Goal: Task Accomplishment & Management: Manage account settings

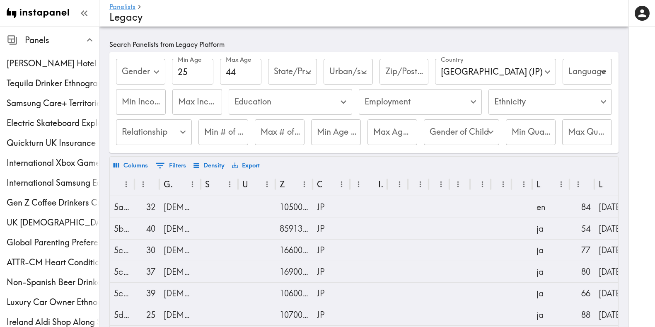
scroll to position [110, 0]
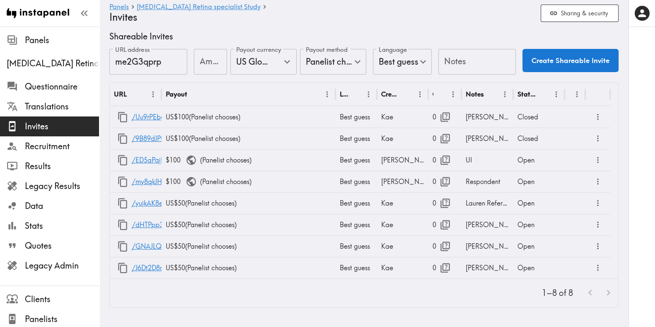
scroll to position [6, 0]
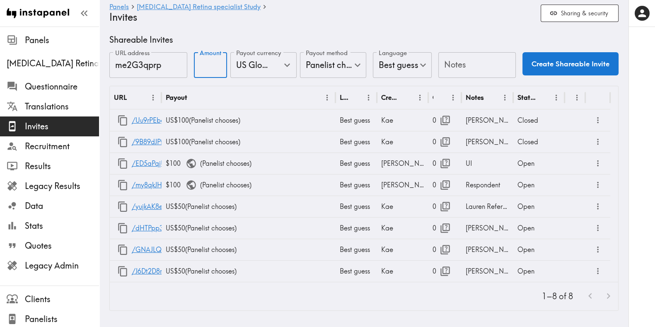
click at [195, 61] on input "Amount" at bounding box center [210, 65] width 33 height 26
type input "100"
click at [444, 64] on input "Notes" at bounding box center [477, 65] width 78 height 26
type input "f"
type input "FB"
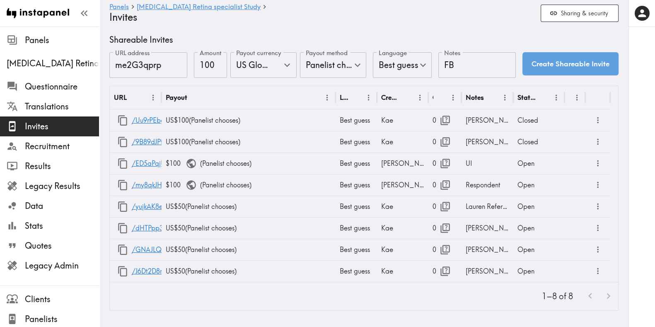
click at [522, 62] on button "Create Shareable Invite" at bounding box center [570, 63] width 96 height 23
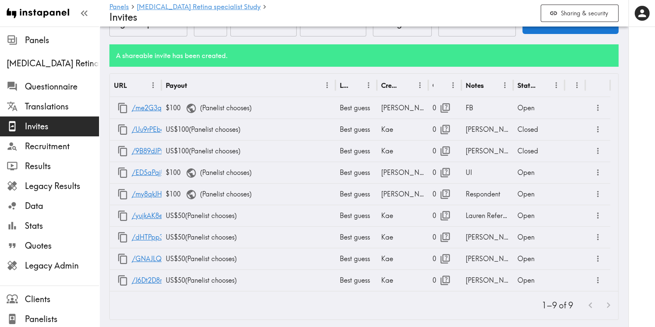
scroll to position [54, 0]
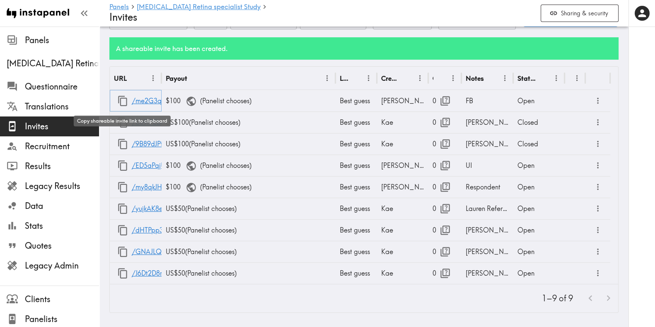
click at [118, 101] on icon "button" at bounding box center [122, 100] width 11 height 11
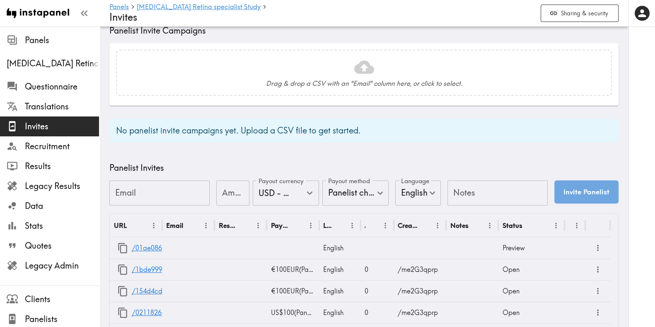
scroll to position [331, 0]
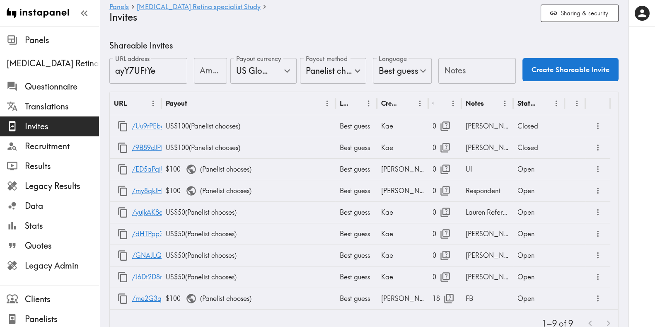
click at [475, 63] on input "Notes" at bounding box center [477, 71] width 78 height 26
type input "LinkedIn"
click at [194, 68] on input "Amount" at bounding box center [210, 71] width 33 height 26
type input "100"
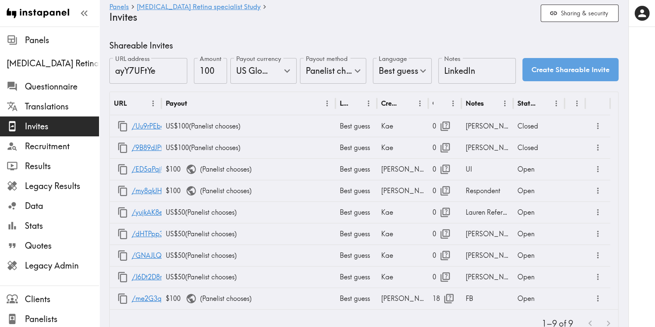
click at [524, 72] on button "Create Shareable Invite" at bounding box center [570, 69] width 96 height 23
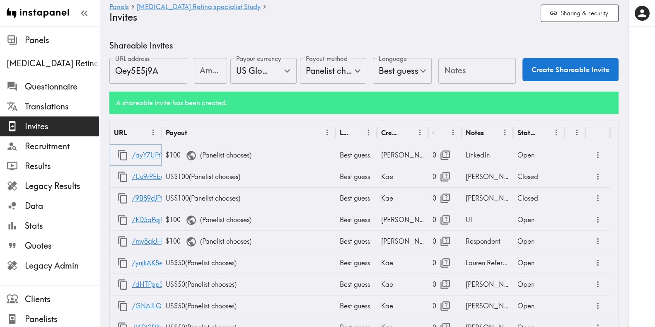
click at [128, 154] on icon "button" at bounding box center [122, 155] width 11 height 11
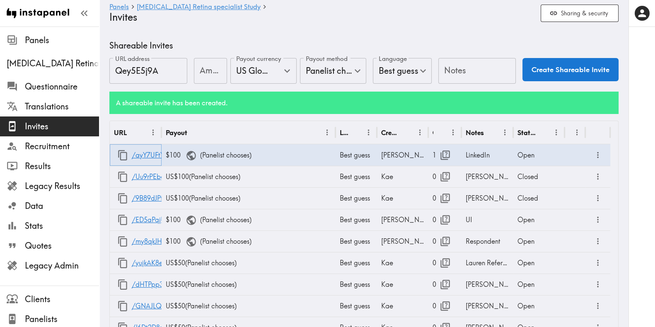
click at [123, 150] on icon "button" at bounding box center [122, 155] width 11 height 11
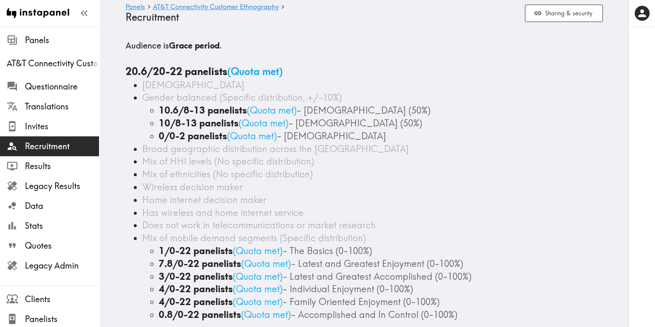
drag, startPoint x: 172, startPoint y: 91, endPoint x: 73, endPoint y: 7, distance: 130.2
click at [172, 90] on ul "[DEMOGRAPHIC_DATA] Gender balanced (Specific distribution, +/-10%) 10.6/8-13 pa…" at bounding box center [364, 200] width 477 height 242
click at [57, 181] on span "Legacy Results" at bounding box center [62, 186] width 74 height 12
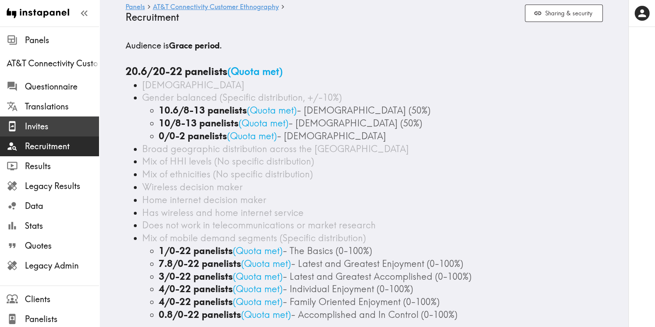
click at [43, 119] on span "Invites" at bounding box center [62, 126] width 74 height 15
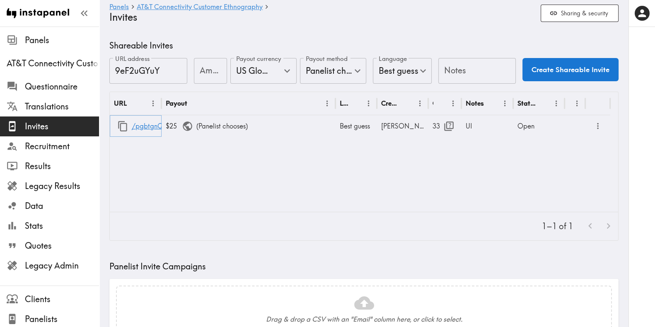
click at [125, 127] on icon "button" at bounding box center [122, 126] width 11 height 11
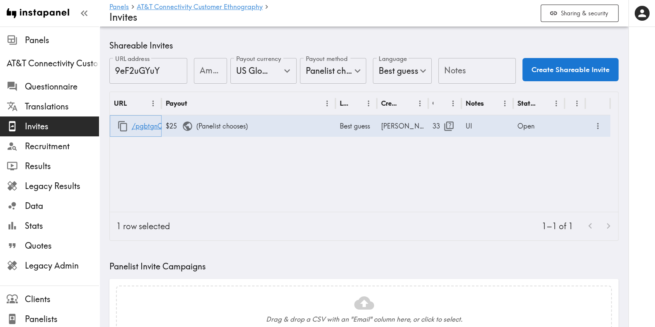
scroll to position [261, 0]
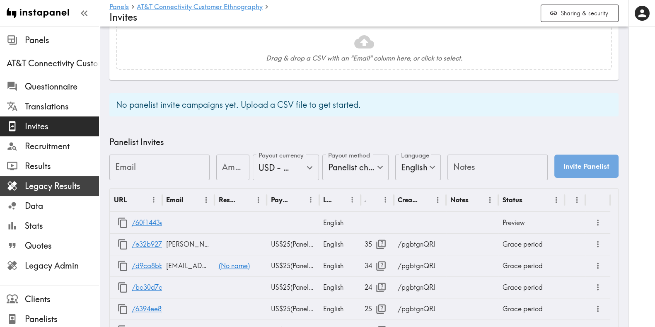
click at [57, 190] on span "Legacy Results" at bounding box center [62, 186] width 74 height 12
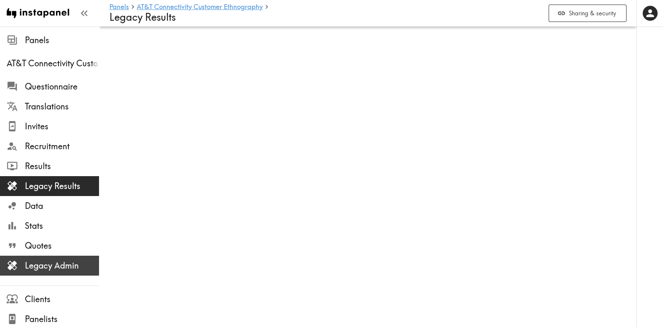
click at [63, 266] on span "Legacy Admin" at bounding box center [62, 266] width 74 height 12
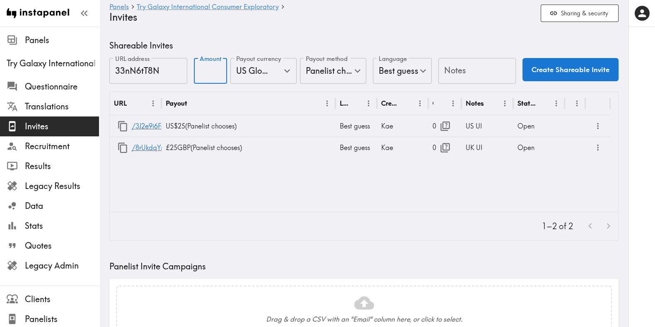
click at [202, 72] on input "Amount" at bounding box center [210, 71] width 33 height 26
click at [455, 77] on input "Notes" at bounding box center [477, 71] width 78 height 26
type input "Cint"
click at [351, 70] on body "Instapanel - Panels - Try Galaxy International Consumer Exploratory - Invites P…" at bounding box center [327, 319] width 655 height 585
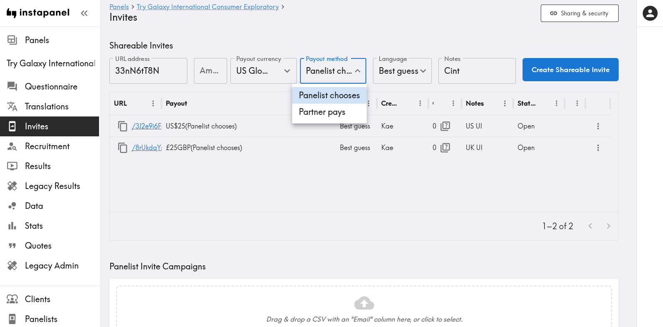
click at [348, 109] on li "Partner pays" at bounding box center [329, 112] width 75 height 17
type input "Partner pays"
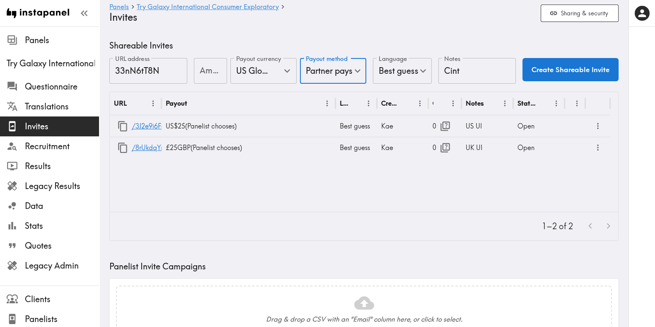
click at [573, 75] on button "Create Shareable Invite" at bounding box center [570, 69] width 96 height 23
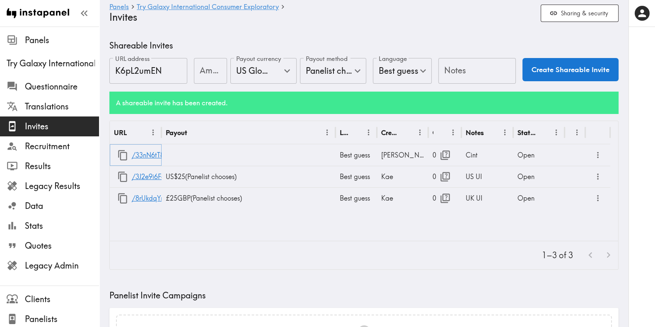
click at [124, 154] on icon "button" at bounding box center [122, 155] width 11 height 11
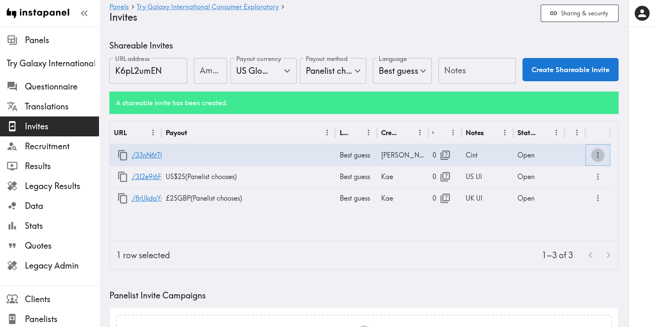
click at [597, 154] on icon "more" at bounding box center [598, 155] width 2 height 6
click at [566, 176] on li "Partner Redirect Links" at bounding box center [558, 173] width 94 height 17
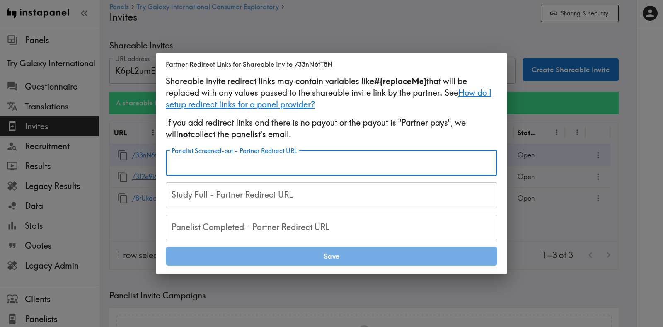
paste input "https://samplicio.us/s/ClientCallBack.aspx?RIS=20&RID=#{RID}"
click at [286, 153] on div "Panelist Screened-out - Partner Redirect URL https://samplicio.us/s/ClientCallB…" at bounding box center [331, 163] width 331 height 26
type input "https://samplicio.us/s/ClientCallBack.aspx?RIS=20&RID=#{RID}"
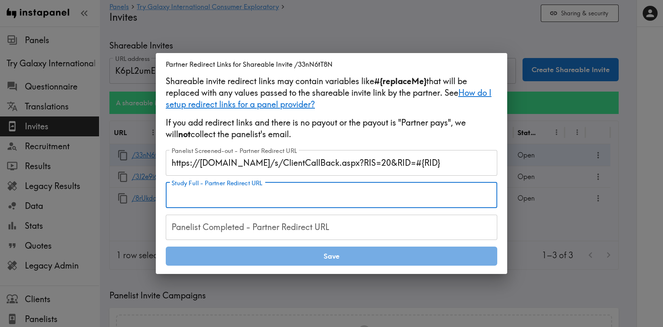
paste input "https://samplicio.us/s/ClientCallBack.aspx?RIS=40&RID=#{RID}"
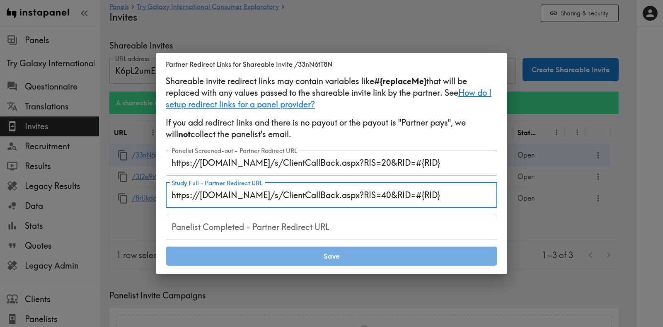
click at [396, 193] on input "https://samplicio.us/s/ClientCallBack.aspx?RIS=40&RID=#{RID}" at bounding box center [331, 195] width 331 height 26
type input "https://samplicio.us/s/ClientCallBack.aspx?RIS=40&RID=#{RID}"
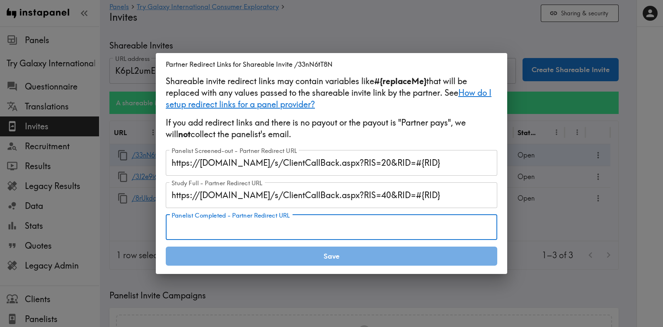
click at [321, 236] on input "Panelist Completed - Partner Redirect URL" at bounding box center [331, 228] width 331 height 26
paste input "https://notch.insights.supply/cb?token=52028cc1-3910-45f2-811b-6c0a33c23460&RID…"
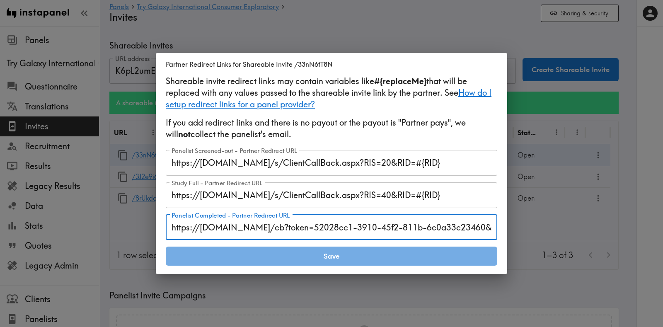
scroll to position [0, 47]
type input "https://notch.insights.supply/cb?token=52028cc1-3910-45f2-811b-6c0a33c23460&RID…"
click at [322, 255] on button "Save" at bounding box center [331, 256] width 331 height 19
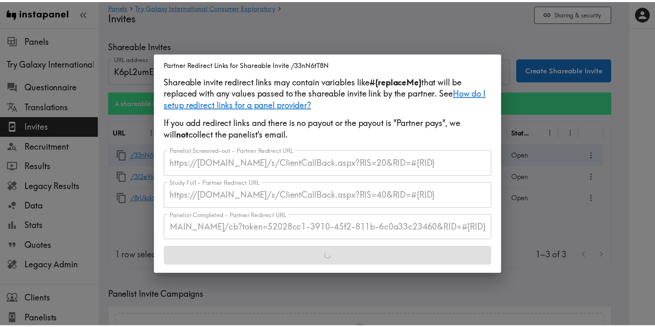
scroll to position [0, 0]
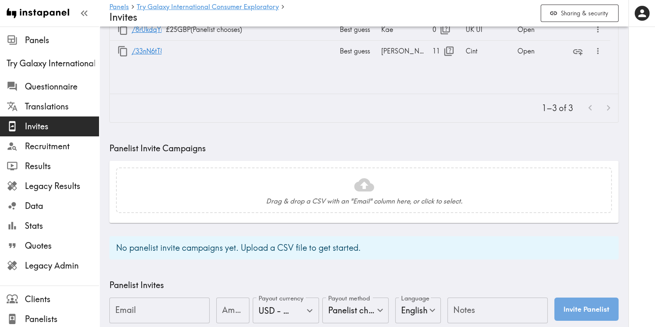
scroll to position [99, 0]
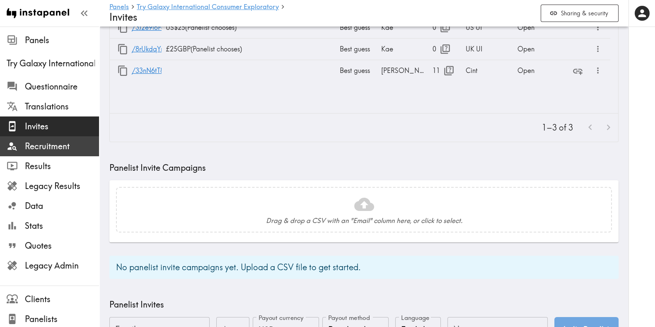
click at [47, 138] on div "Recruitment" at bounding box center [49, 146] width 99 height 22
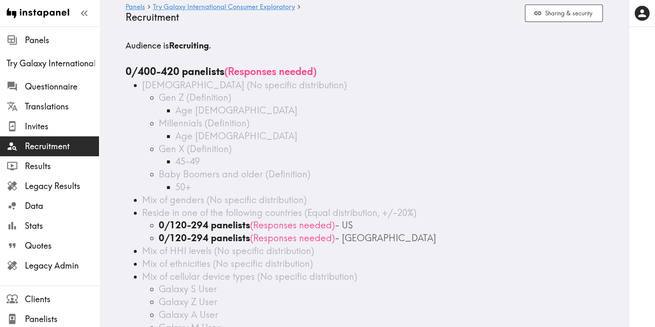
click at [195, 153] on span "Gen X (Definition)" at bounding box center [195, 149] width 73 height 12
click at [203, 113] on span "Age [DEMOGRAPHIC_DATA]" at bounding box center [236, 110] width 122 height 12
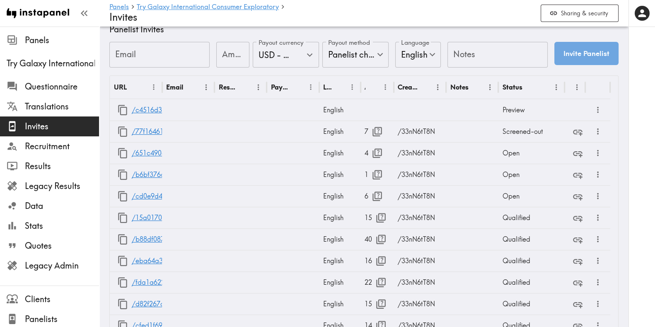
scroll to position [454, 0]
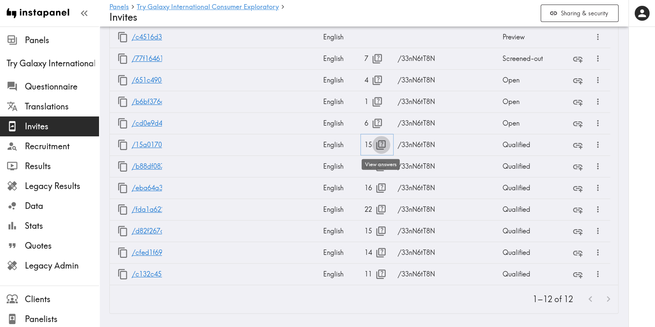
click at [380, 140] on icon "button" at bounding box center [382, 145] width 10 height 10
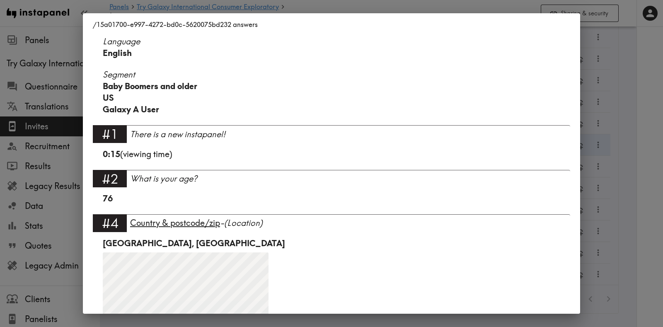
click at [625, 143] on div "/15a01700-e997-4272-bd0c-5620075bd232 answers Language English Segment Baby Boo…" at bounding box center [331, 163] width 663 height 327
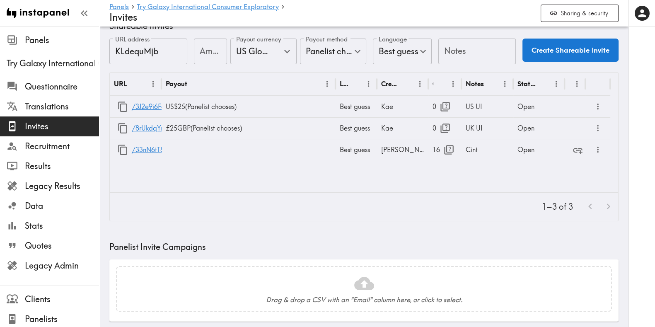
scroll to position [4, 0]
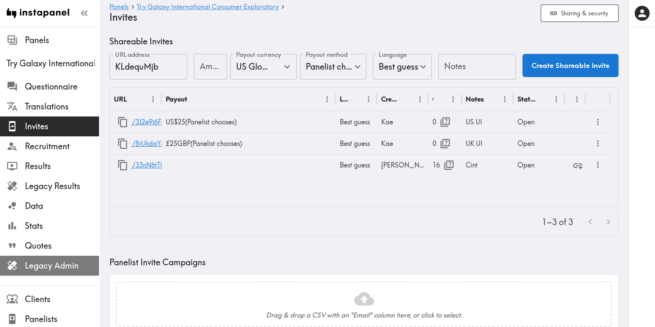
click at [49, 261] on span "Legacy Admin" at bounding box center [62, 266] width 74 height 12
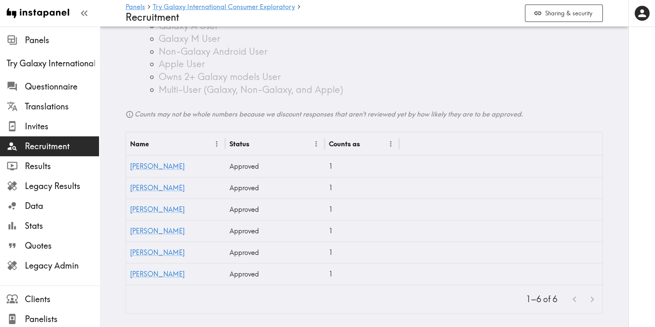
scroll to position [225, 0]
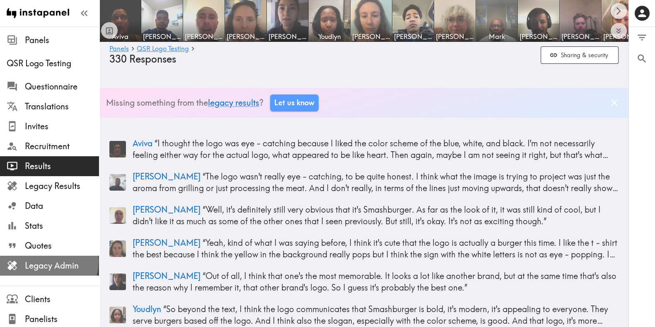
click at [48, 262] on span "Legacy Admin" at bounding box center [62, 266] width 74 height 12
